Goal: Task Accomplishment & Management: Manage account settings

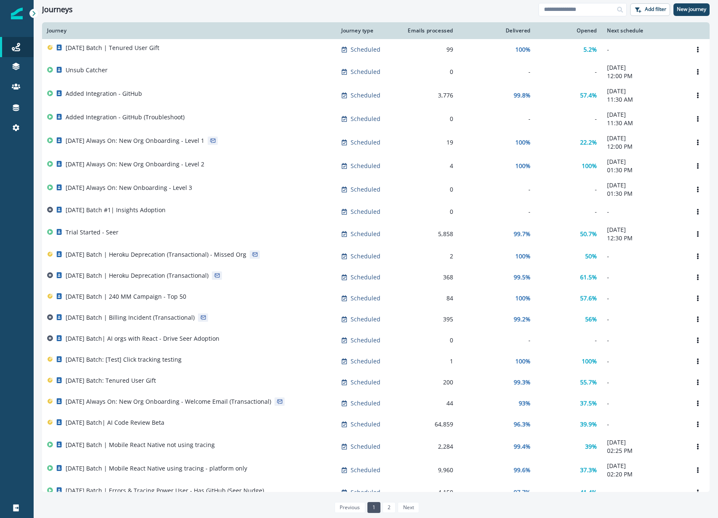
click at [68, 13] on h1 "Journeys" at bounding box center [57, 9] width 31 height 9
click at [83, 13] on div "Journeys" at bounding box center [290, 9] width 496 height 9
click at [19, 247] on div at bounding box center [17, 323] width 34 height 350
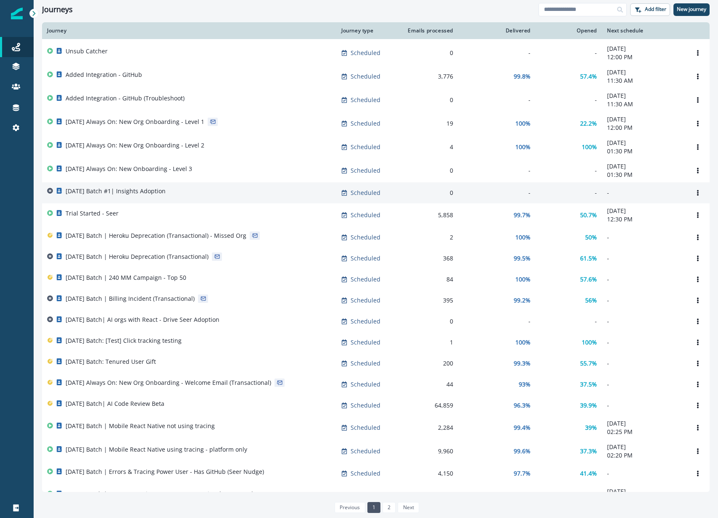
scroll to position [16, 0]
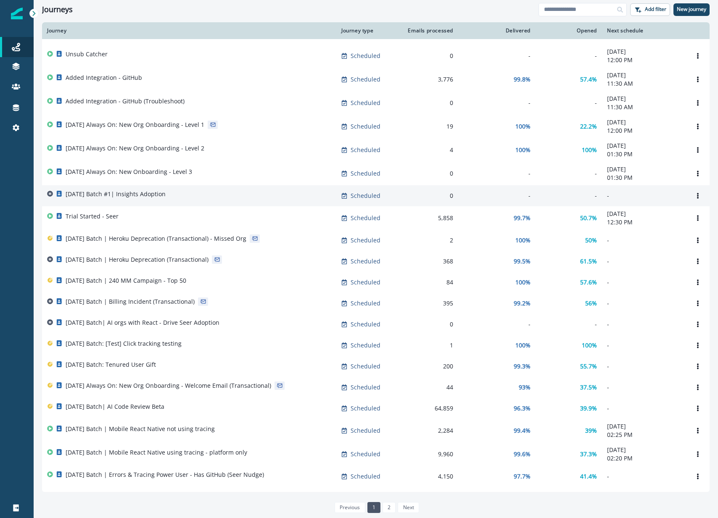
click at [116, 201] on div "[DATE] Batch #1| Insights Adoption" at bounding box center [116, 196] width 100 height 12
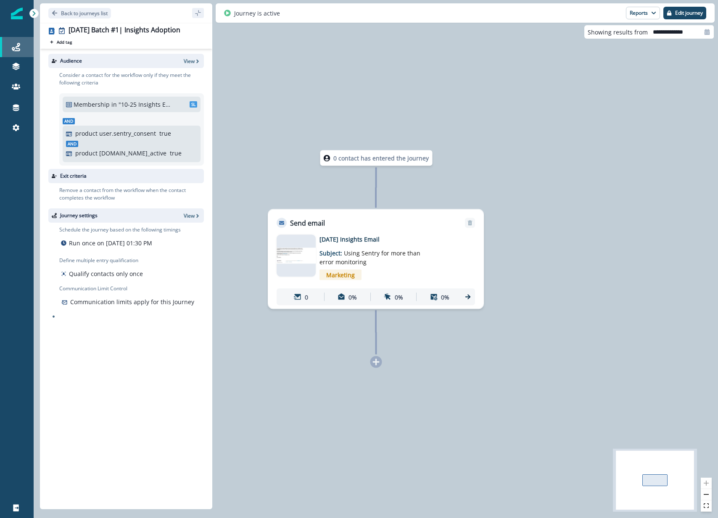
click at [17, 41] on link "Journeys" at bounding box center [17, 47] width 34 height 20
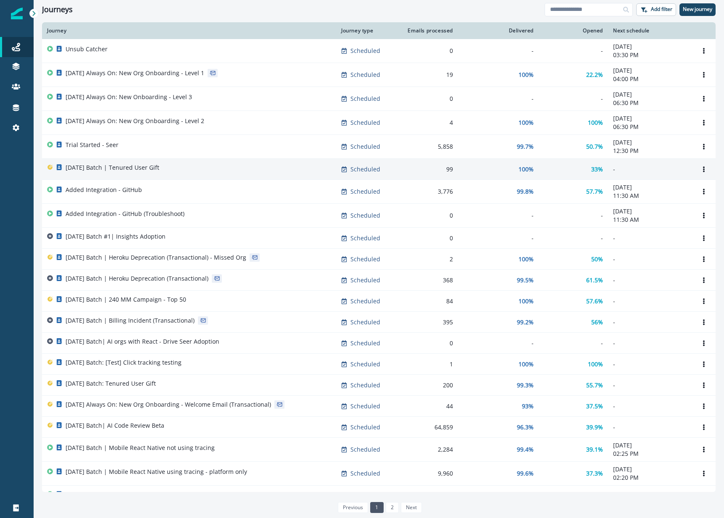
click at [251, 163] on div "[DATE] Batch | Tenured User Gift" at bounding box center [189, 169] width 284 height 12
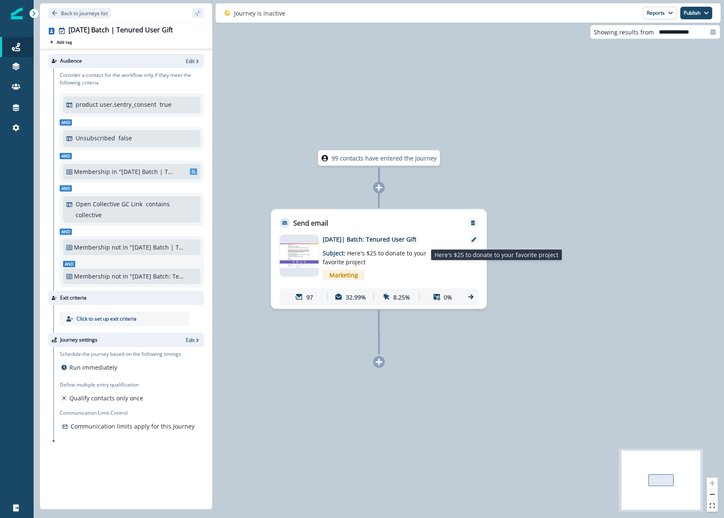
click at [366, 260] on p "Subject: Here's $25 to donate to your favorite project" at bounding box center [375, 255] width 105 height 23
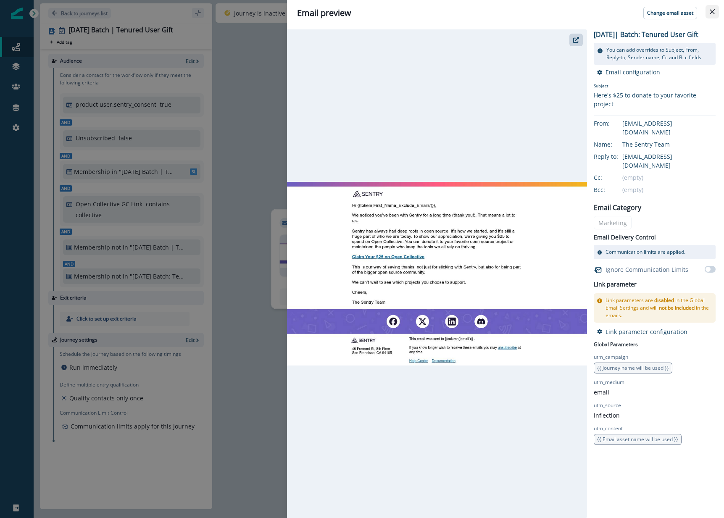
click at [715, 12] on button "Close" at bounding box center [711, 11] width 13 height 13
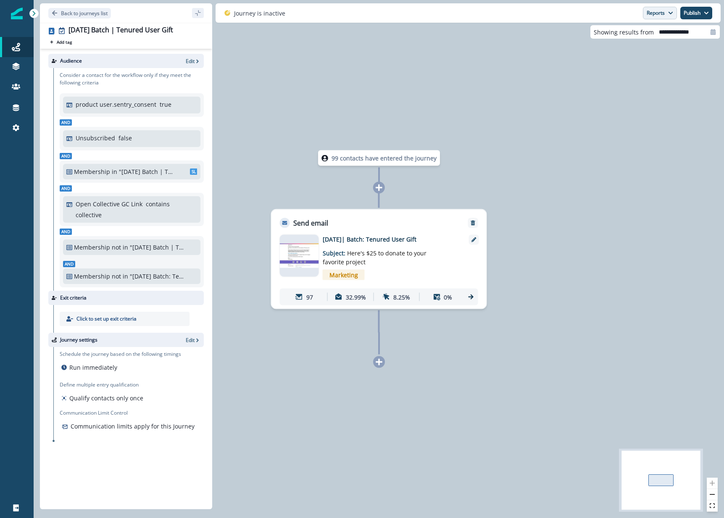
click at [656, 17] on button "Reports" at bounding box center [660, 13] width 34 height 13
click at [620, 37] on p "Email Report" at bounding box center [614, 34] width 41 height 10
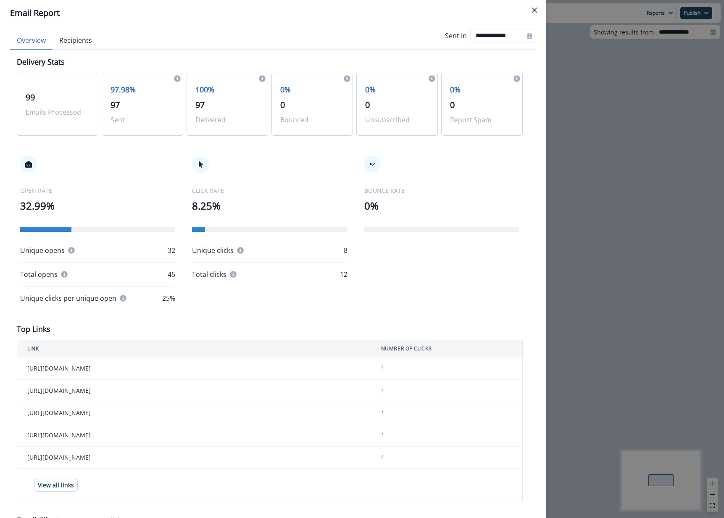
scroll to position [9, 0]
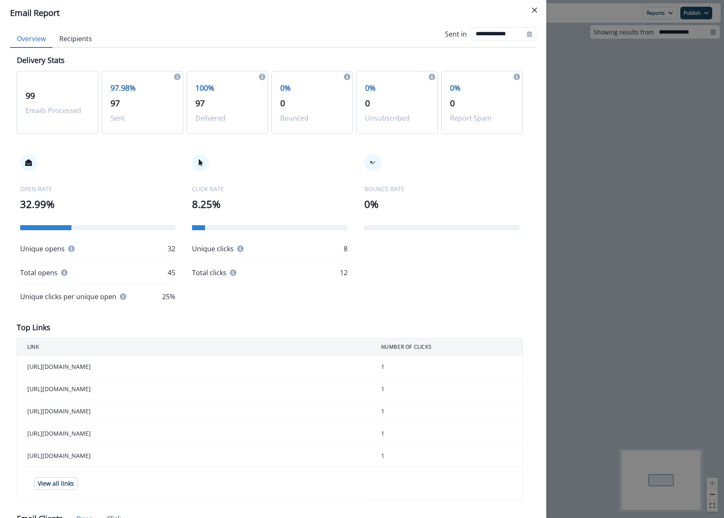
click at [584, 221] on div "**********" at bounding box center [362, 259] width 724 height 518
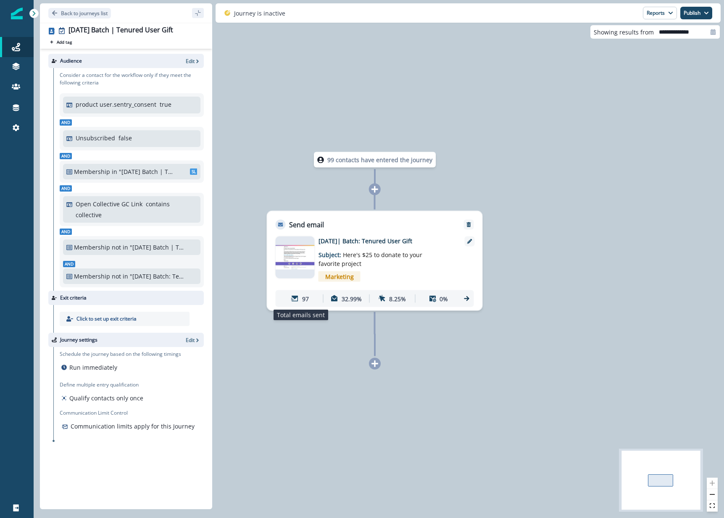
click at [302, 301] on p "97" at bounding box center [305, 298] width 7 height 9
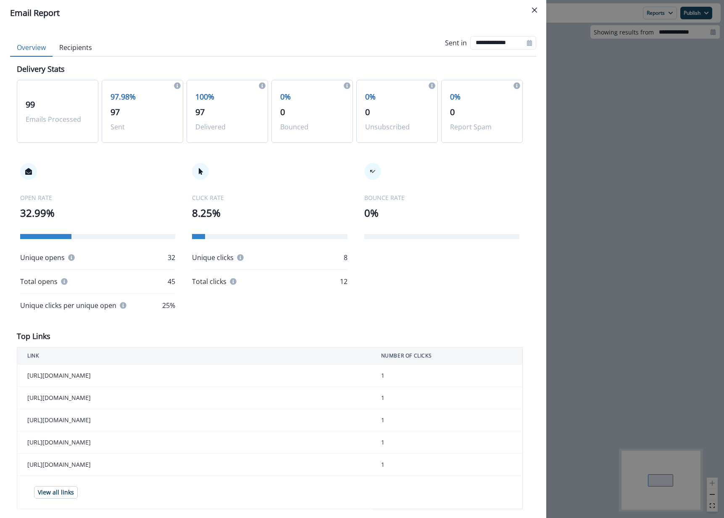
drag, startPoint x: 196, startPoint y: 165, endPoint x: 157, endPoint y: 149, distance: 41.8
click at [195, 165] on div at bounding box center [200, 171] width 17 height 17
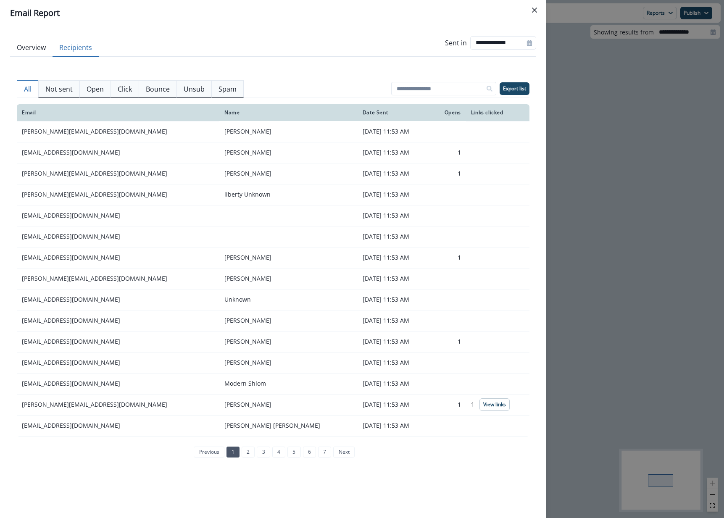
click at [82, 53] on button "Recipients" at bounding box center [76, 48] width 46 height 18
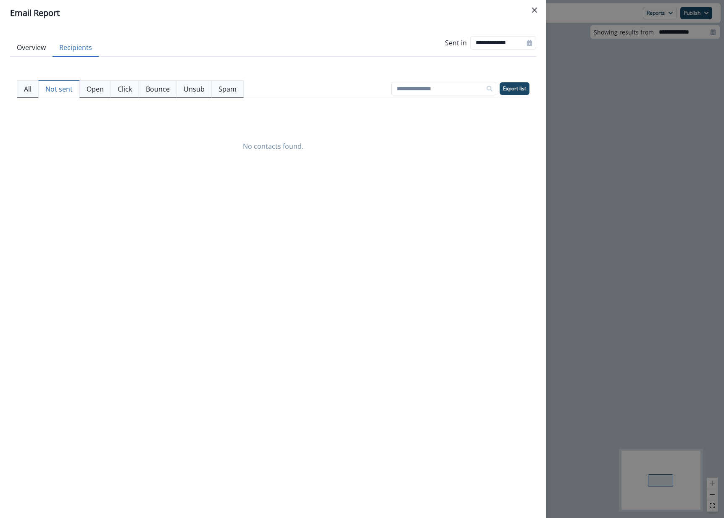
click at [59, 84] on p "Not sent" at bounding box center [58, 89] width 27 height 10
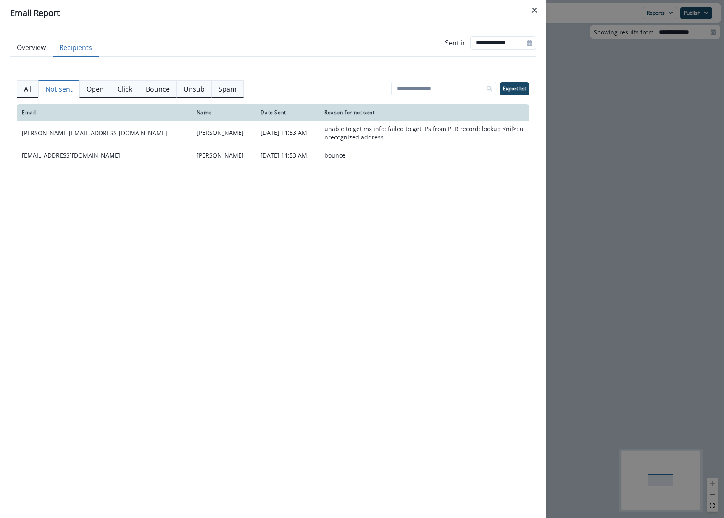
click at [97, 84] on p "Open" at bounding box center [95, 89] width 17 height 10
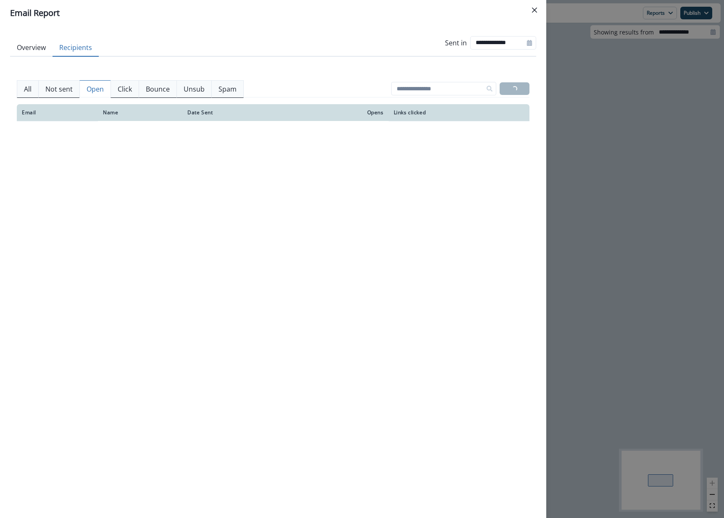
click at [123, 88] on p "Click" at bounding box center [125, 89] width 14 height 10
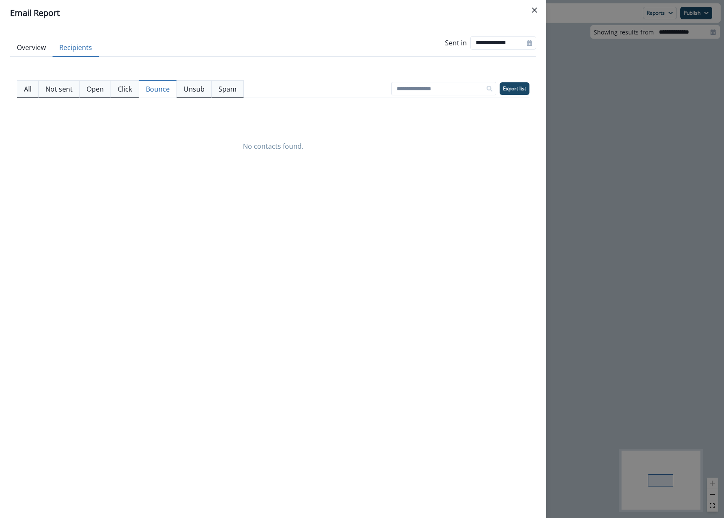
click at [163, 89] on p "Bounce" at bounding box center [158, 89] width 24 height 10
click at [192, 89] on p "Unsub" at bounding box center [194, 89] width 21 height 10
click at [236, 90] on button "Spam" at bounding box center [227, 89] width 32 height 18
